Goal: Transaction & Acquisition: Purchase product/service

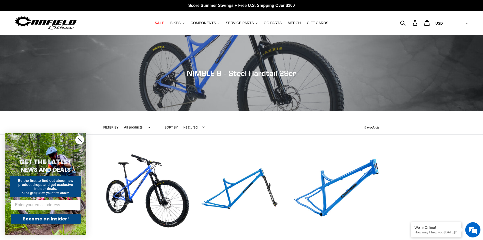
click at [181, 23] on span "BIKES" at bounding box center [175, 23] width 10 height 4
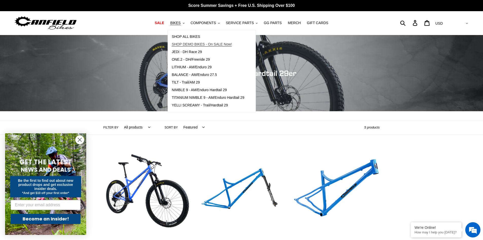
click at [188, 44] on span "SHOP DEMO BIKES - On SALE Now!" at bounding box center [202, 44] width 60 height 4
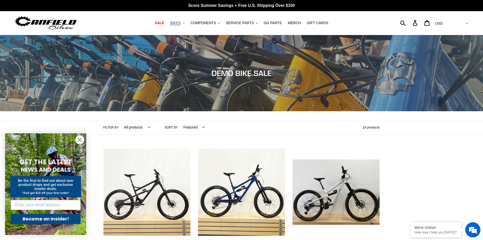
click at [185, 23] on icon "button" at bounding box center [184, 23] width 2 height 1
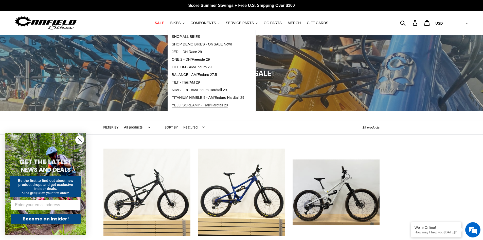
click at [192, 105] on span "YELLI SCREAMY - Trail/Hardtail 29" at bounding box center [200, 105] width 56 height 4
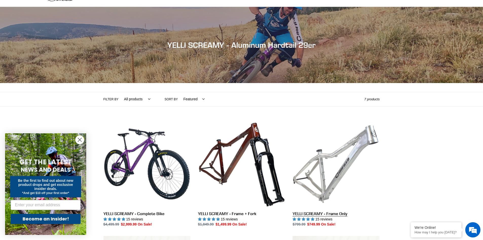
scroll to position [51, 0]
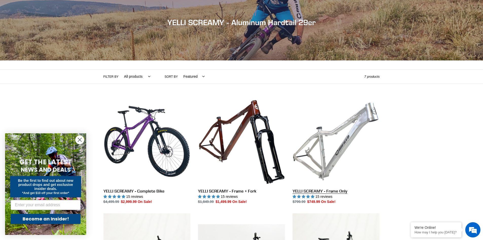
click at [344, 146] on link "YELLI SCREAMY - Frame Only" at bounding box center [336, 151] width 87 height 107
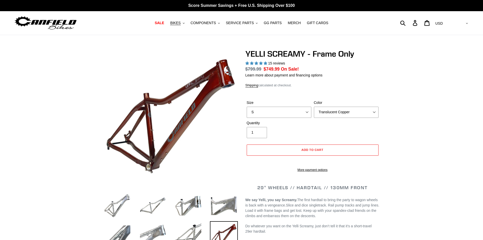
select select "highest-rating"
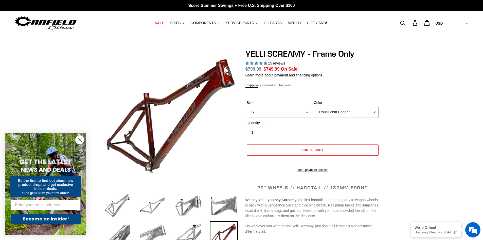
click at [306, 110] on select "S M L XL" at bounding box center [279, 112] width 65 height 11
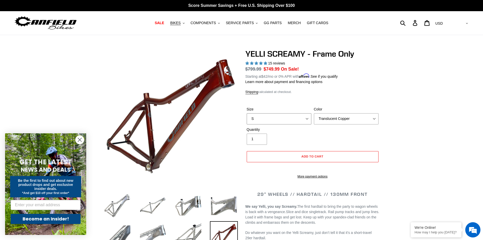
select select "L"
click at [247, 113] on select "S M L XL" at bounding box center [279, 118] width 65 height 11
click at [320, 127] on div "Quantity 1" at bounding box center [313, 137] width 134 height 20
click at [327, 119] on select "Translucent Copper Purple Haze Raw" at bounding box center [346, 118] width 65 height 11
select select "Raw"
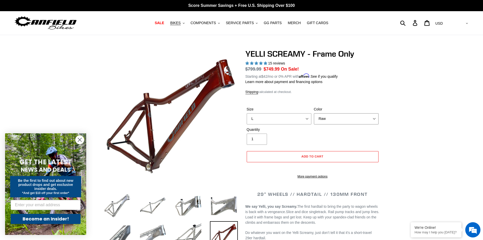
click at [314, 113] on select "Translucent Copper Purple Haze Raw" at bounding box center [346, 118] width 65 height 11
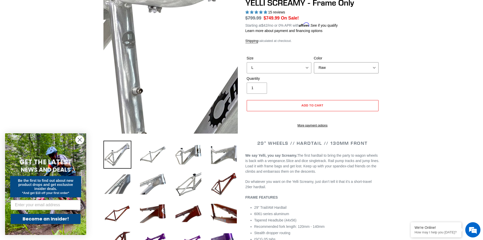
scroll to position [51, 0]
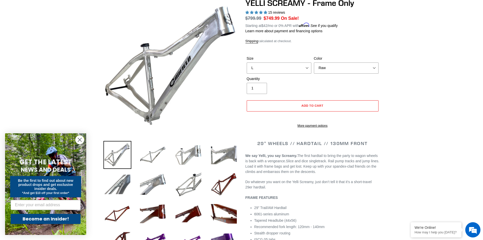
click at [187, 156] on img at bounding box center [189, 155] width 28 height 28
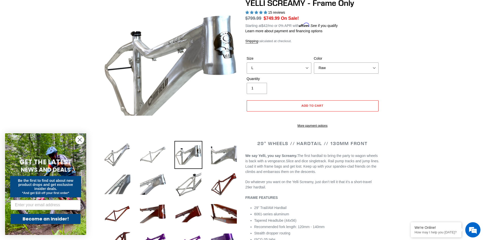
click at [151, 156] on img at bounding box center [153, 155] width 28 height 28
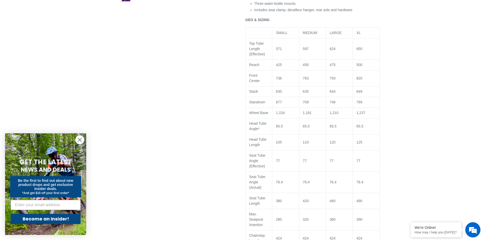
scroll to position [304, 0]
